Goal: Information Seeking & Learning: Check status

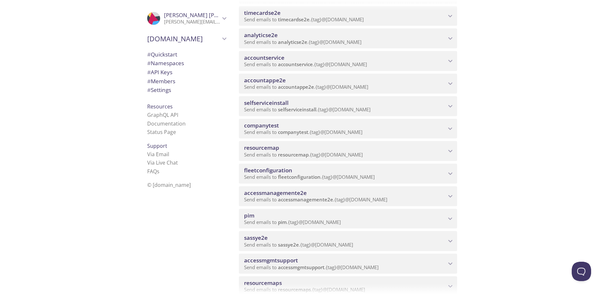
scroll to position [145, 0]
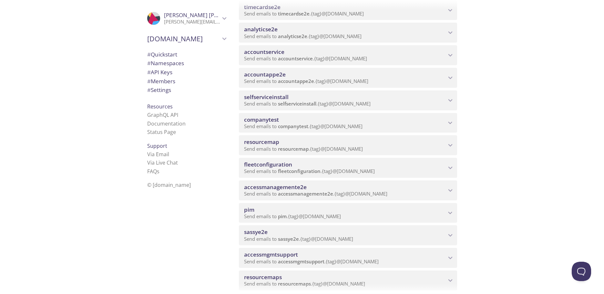
click at [338, 191] on span "Send emails to accessmanagemente2e . {tag} @[DOMAIN_NAME]" at bounding box center [315, 193] width 143 height 6
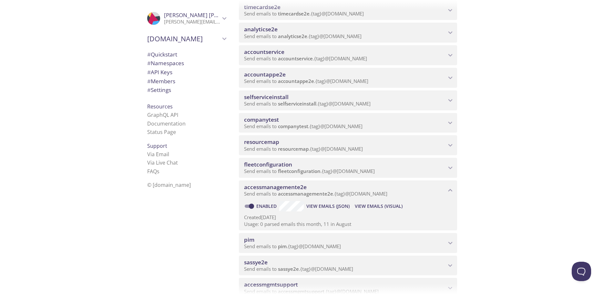
click at [367, 207] on span "View Emails (Visual)" at bounding box center [379, 206] width 48 height 8
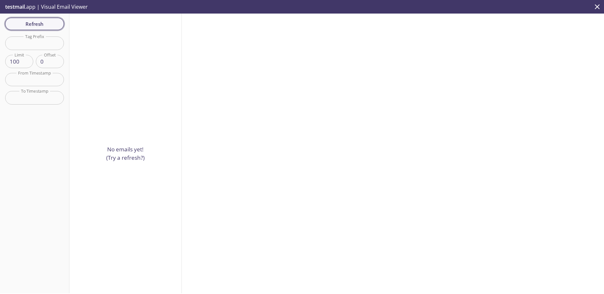
click at [33, 23] on span "Refresh" at bounding box center [34, 24] width 48 height 8
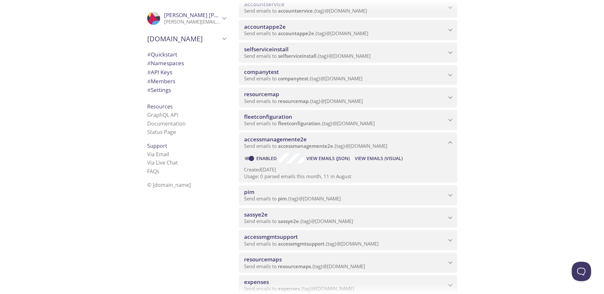
scroll to position [195, 0]
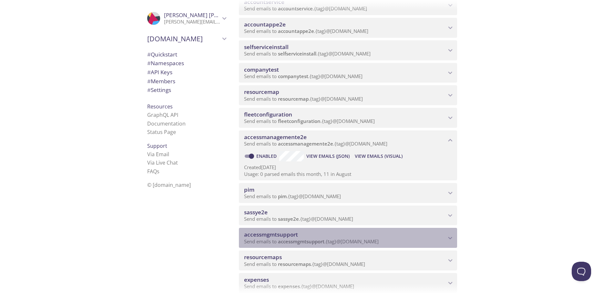
click at [304, 235] on span "accessmgmtsupport" at bounding box center [345, 234] width 202 height 7
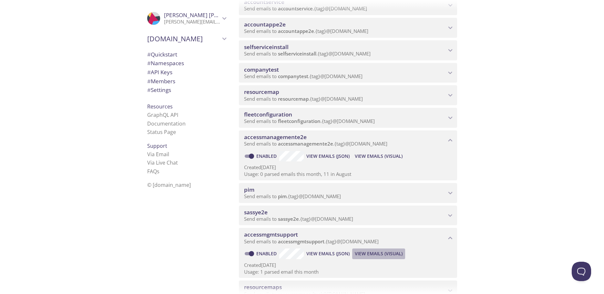
click at [379, 253] on span "View Emails (Visual)" at bounding box center [379, 254] width 48 height 8
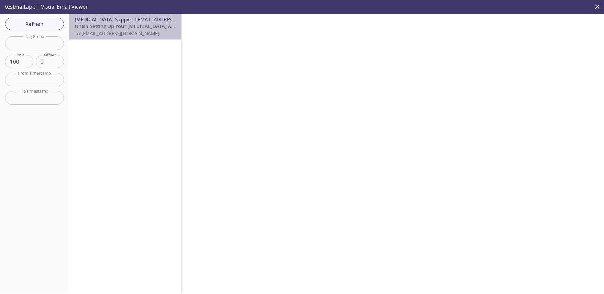
click at [113, 25] on span "Finish Setting Up Your [MEDICAL_DATA] Account" at bounding box center [131, 26] width 112 height 6
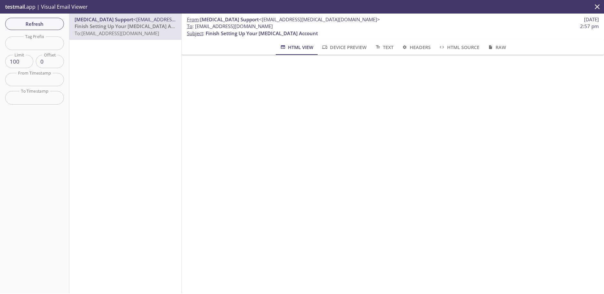
scroll to position [47, 0]
click at [37, 24] on span "Refresh" at bounding box center [34, 24] width 48 height 8
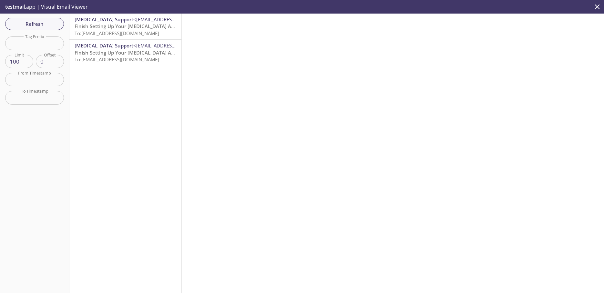
click at [116, 24] on span "Finish Setting Up Your [MEDICAL_DATA] Account" at bounding box center [131, 26] width 112 height 6
